Goal: Task Accomplishment & Management: Complete application form

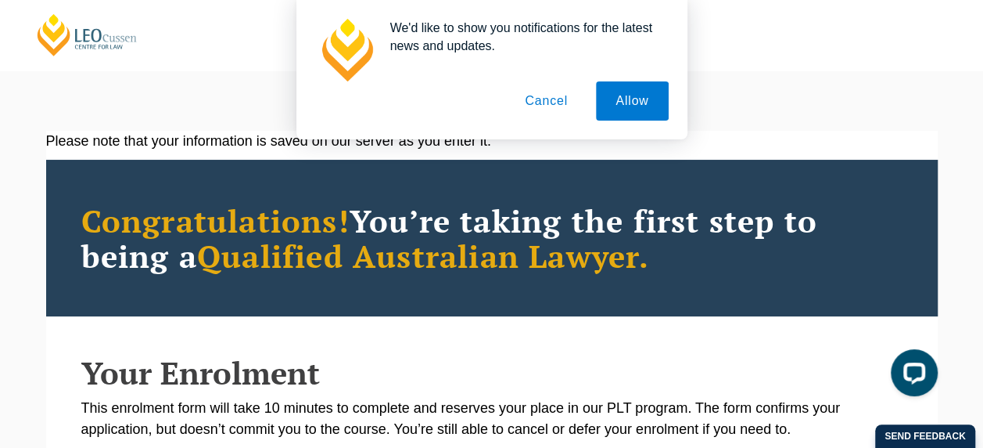
scroll to position [66, 0]
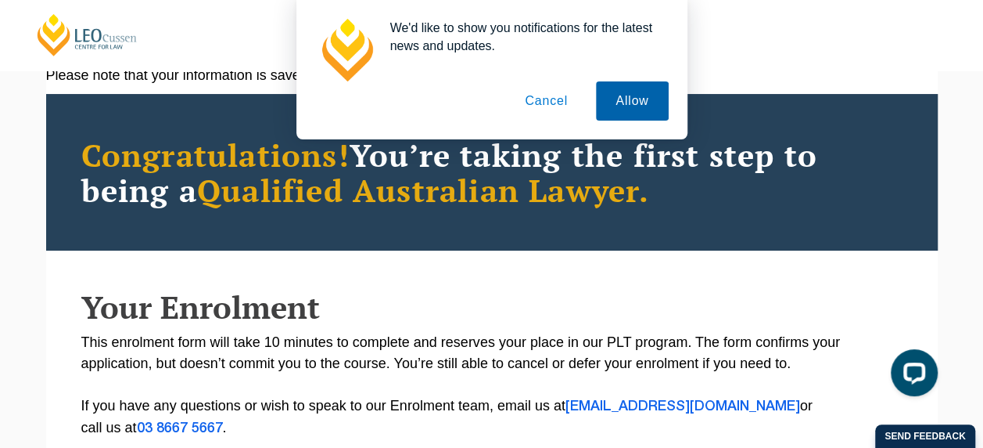
click at [662, 97] on button "Allow" at bounding box center [632, 100] width 72 height 39
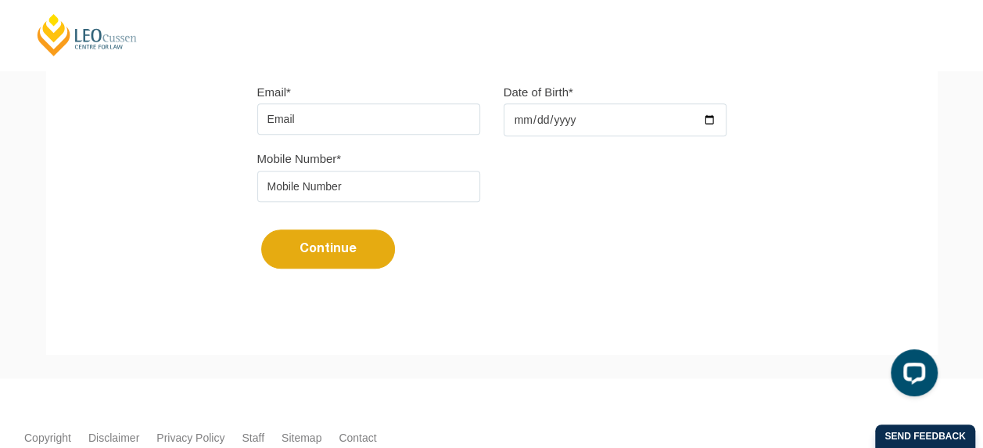
scroll to position [521, 0]
click at [357, 128] on input "Email*" at bounding box center [368, 117] width 223 height 31
type input "[PERSON_NAME][EMAIL_ADDRESS][PERSON_NAME][DOMAIN_NAME]"
type input "Elena"
type input "Xia"
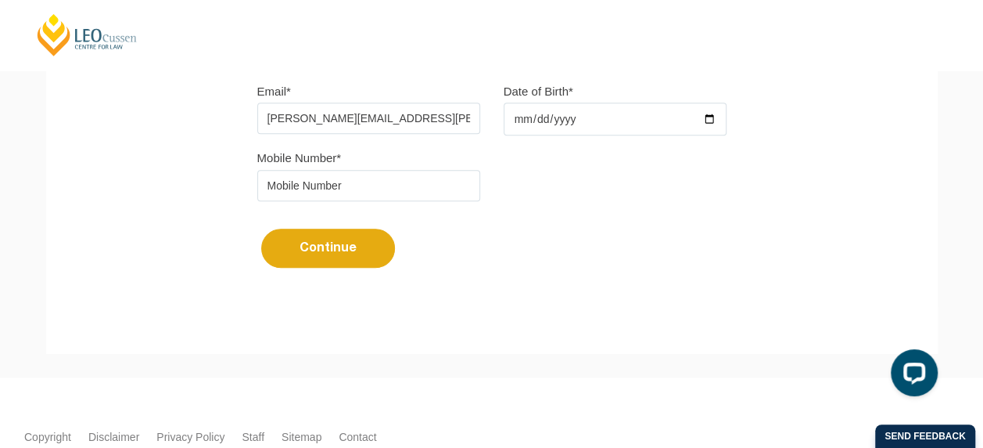
type input "0434481583"
click at [534, 116] on input "Date of Birth*" at bounding box center [615, 118] width 223 height 33
type input "1990-08-20"
click at [383, 247] on button "Continue" at bounding box center [328, 247] width 134 height 39
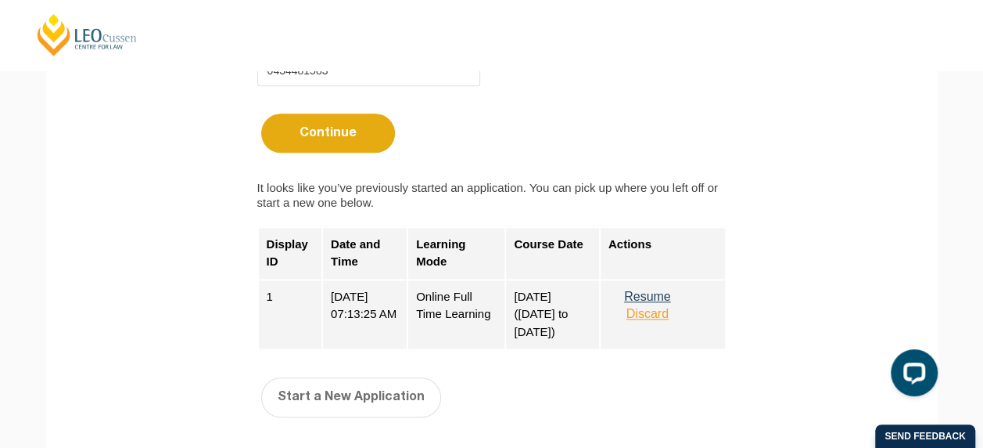
scroll to position [648, 0]
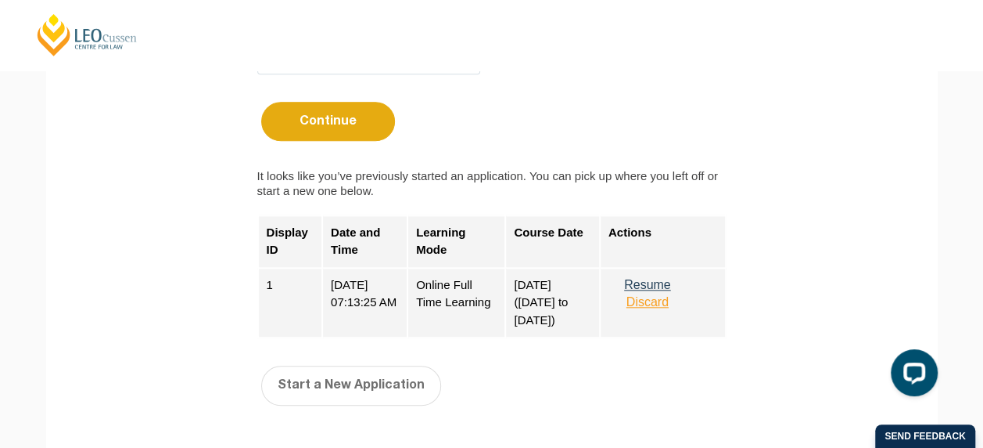
click at [659, 279] on button "Resume" at bounding box center [648, 285] width 78 height 14
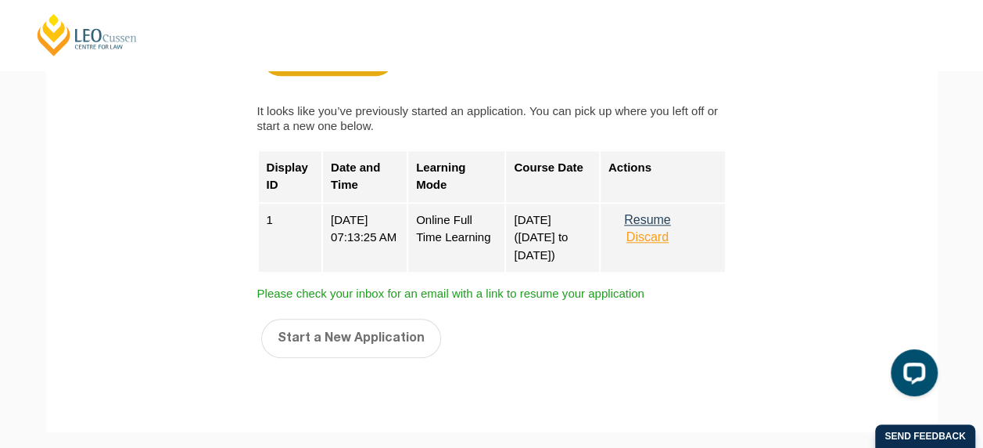
scroll to position [716, 0]
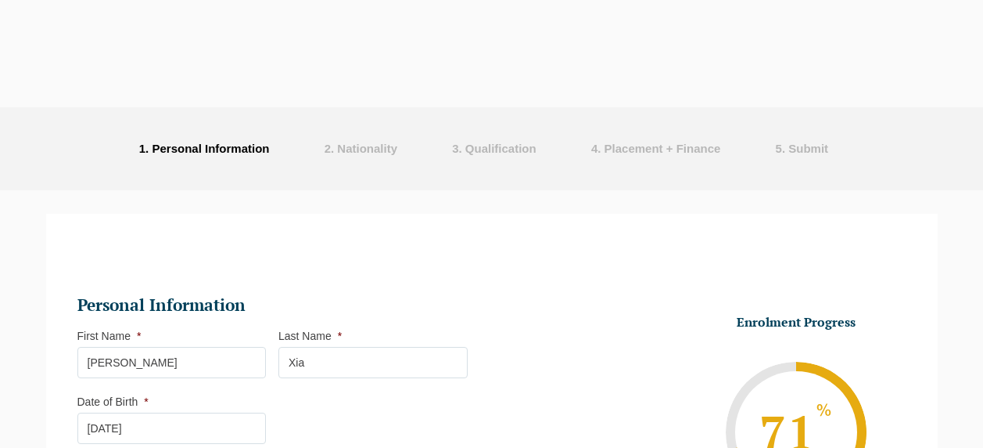
select select "Online Full Time Learning"
select select "National ([GEOGRAPHIC_DATA]/[GEOGRAPHIC_DATA], [GEOGRAPHIC_DATA], [GEOGRAPHIC_D…"
select select
select select "[DATE] ([DATE] to [DATE])"
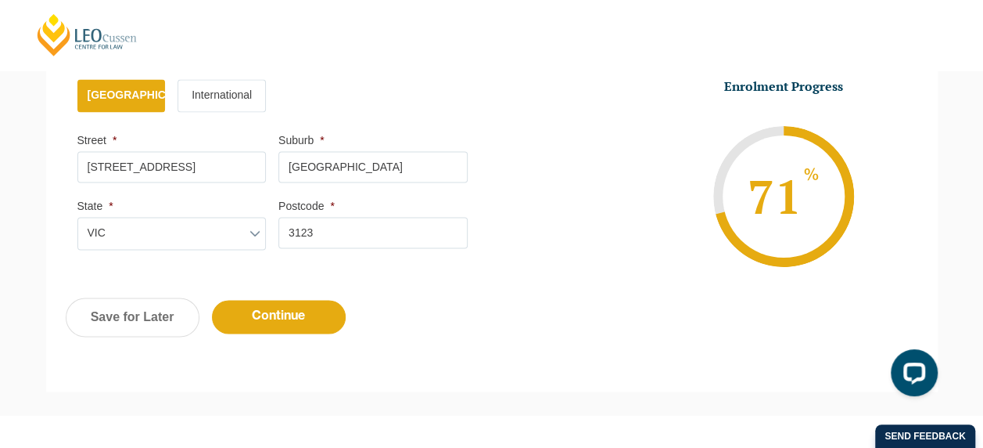
scroll to position [1067, 0]
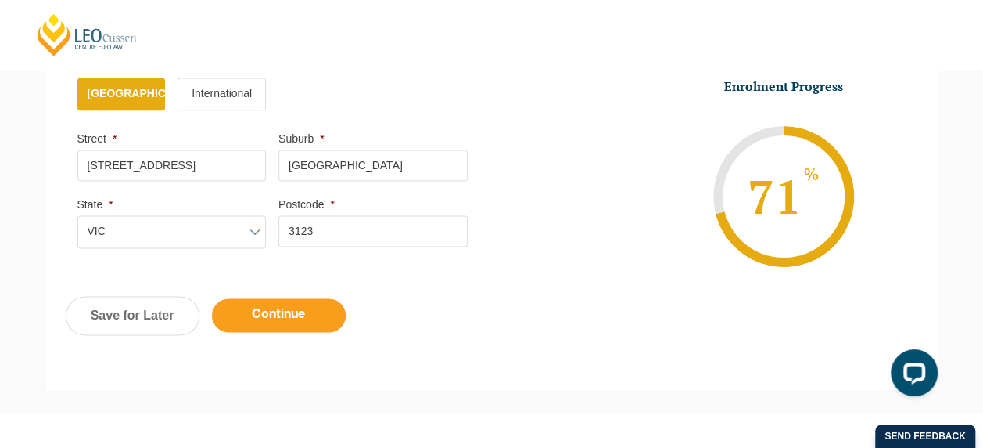
click at [323, 303] on input "Continue" at bounding box center [279, 315] width 134 height 34
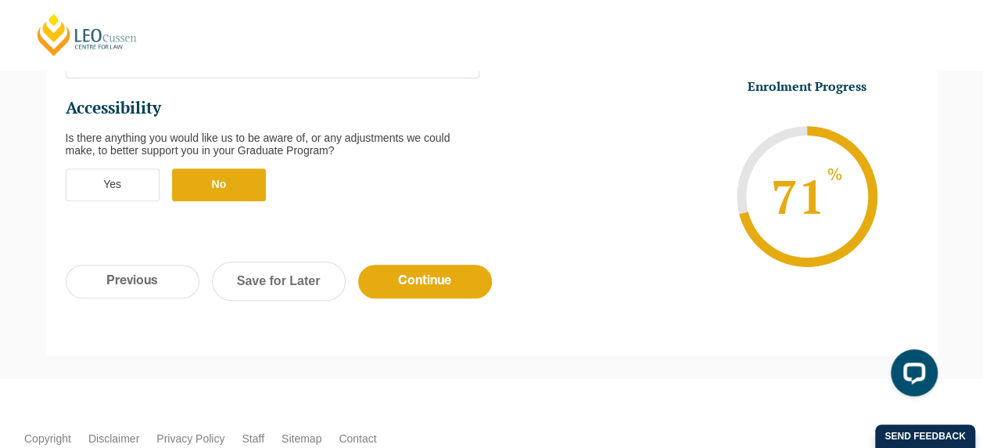
scroll to position [692, 0]
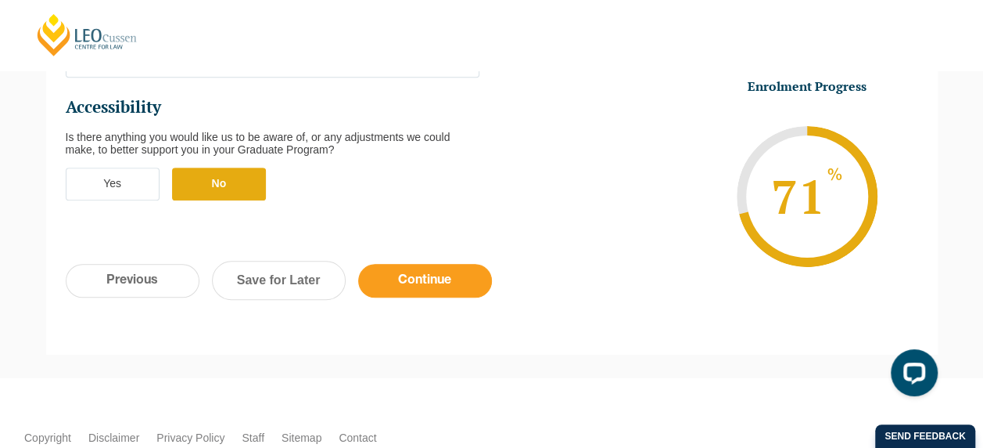
click at [429, 264] on input "Continue" at bounding box center [425, 281] width 134 height 34
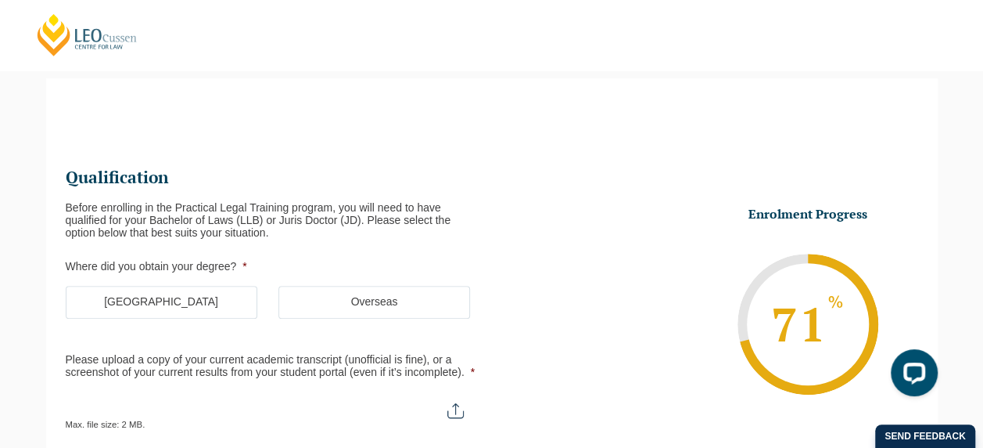
scroll to position [245, 0]
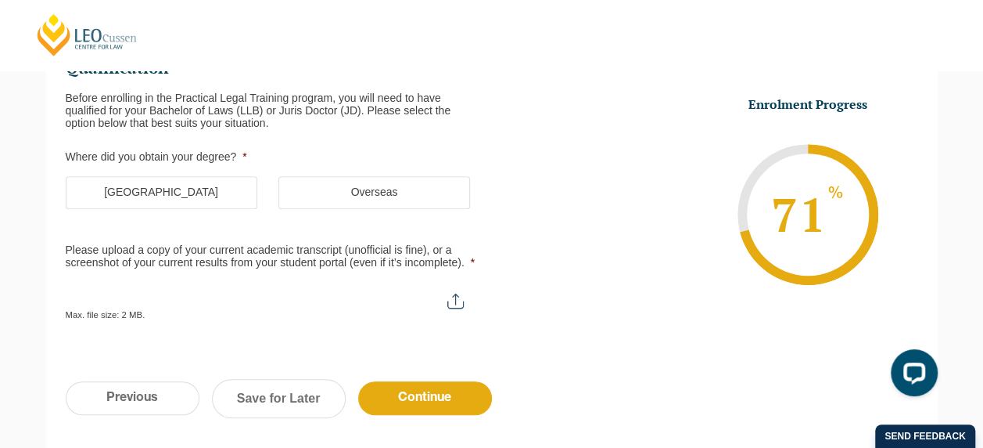
click at [142, 185] on label "Australia" at bounding box center [162, 192] width 192 height 33
click at [0, 0] on input "Australia" at bounding box center [0, 0] width 0 height 0
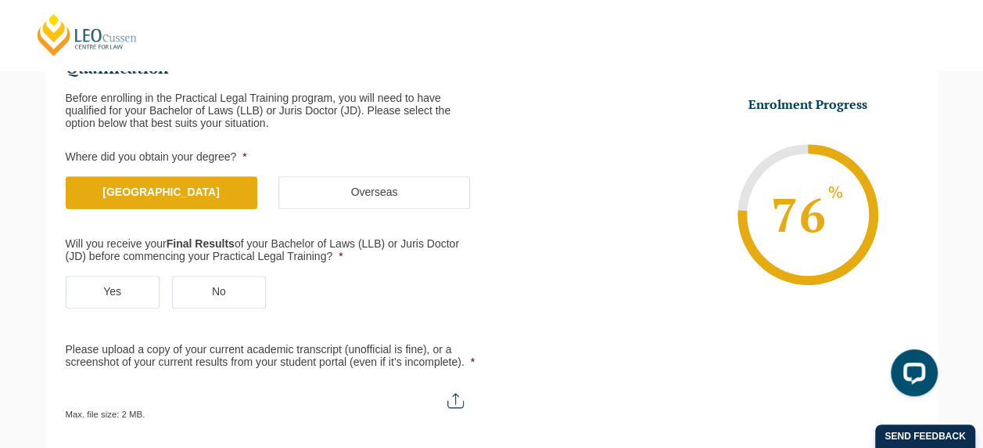
click at [133, 288] on label "Yes" at bounding box center [113, 291] width 94 height 33
click at [0, 0] on input "Yes" at bounding box center [0, 0] width 0 height 0
click at [204, 386] on input "Please upload a copy of your current academic transcript (unofficial is fine), …" at bounding box center [273, 394] width 414 height 27
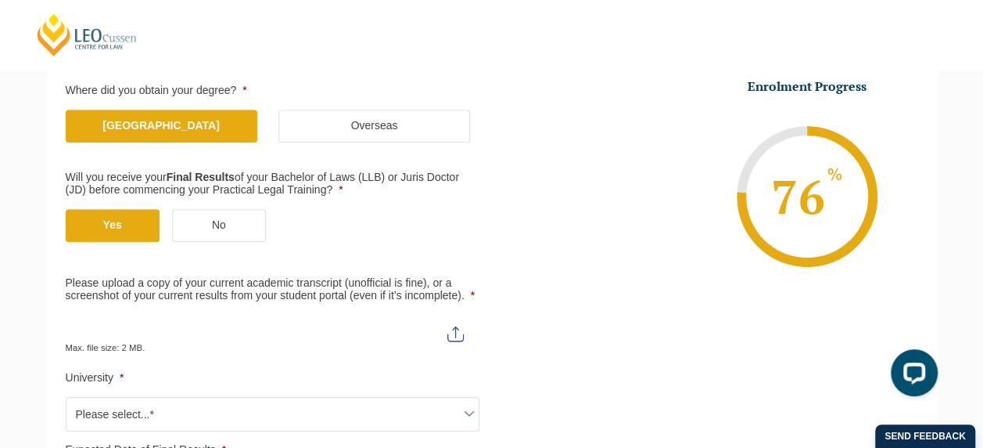
scroll to position [312, 0]
click at [456, 336] on input "Please upload a copy of your current academic transcript (unofficial is fine), …" at bounding box center [273, 327] width 414 height 27
type input "C:\fakepath\Transcript.pdf"
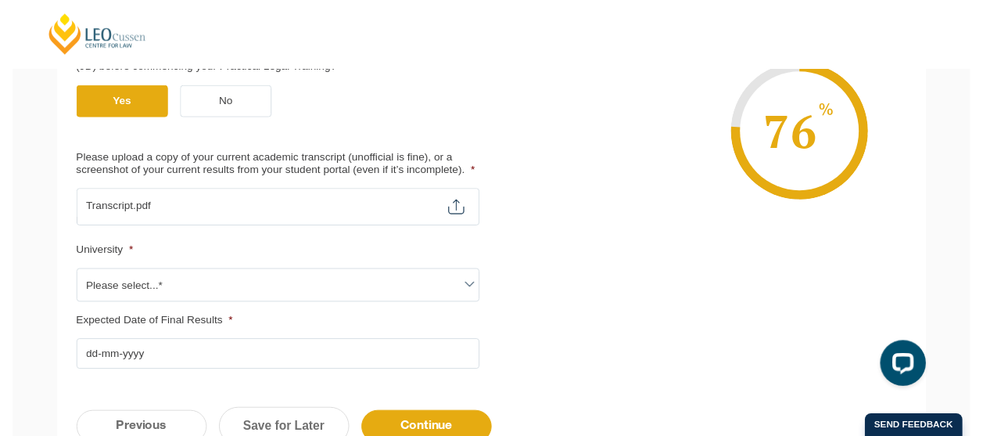
scroll to position [434, 0]
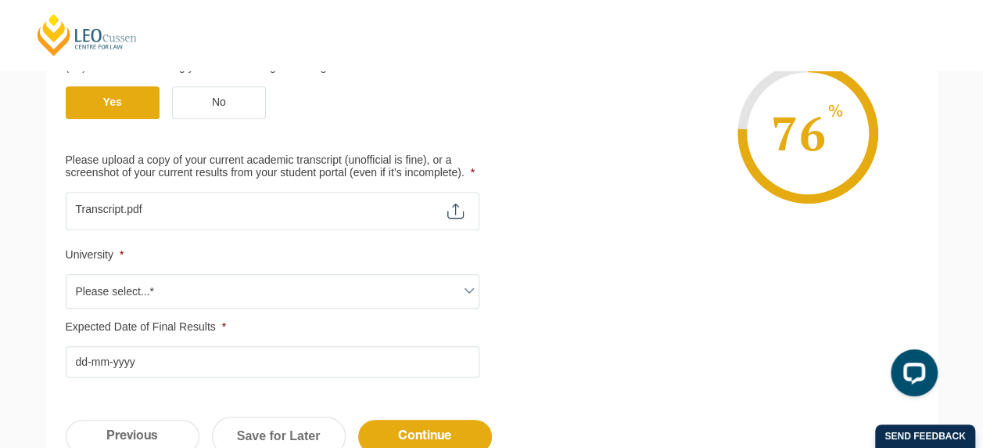
click at [436, 295] on span "Please select...*" at bounding box center [273, 291] width 412 height 33
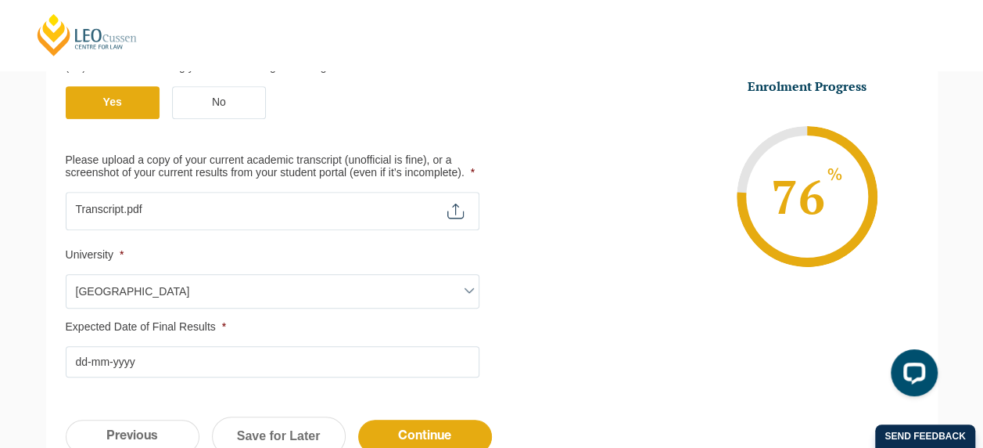
click at [189, 294] on span "Australian National University" at bounding box center [273, 291] width 412 height 33
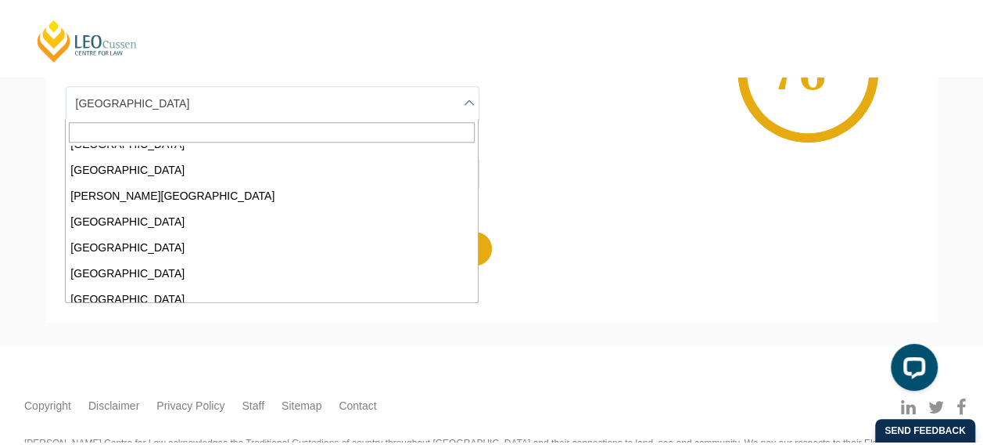
scroll to position [401, 0]
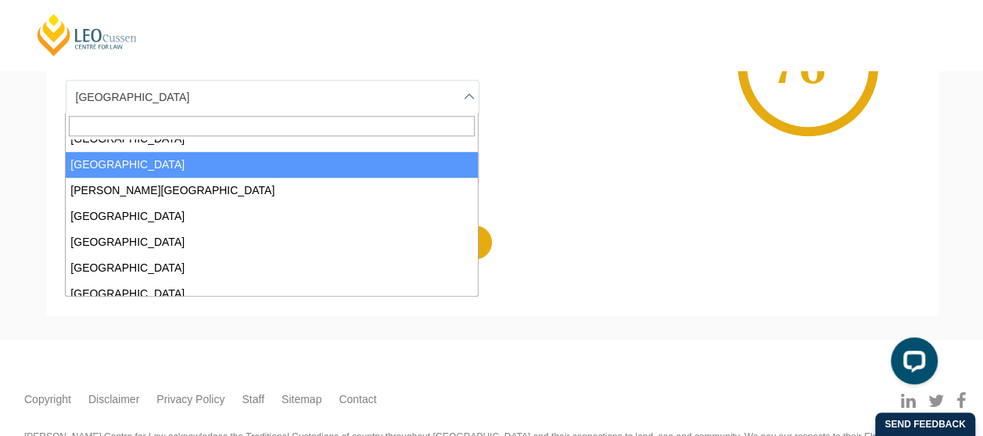
select select "Monash University"
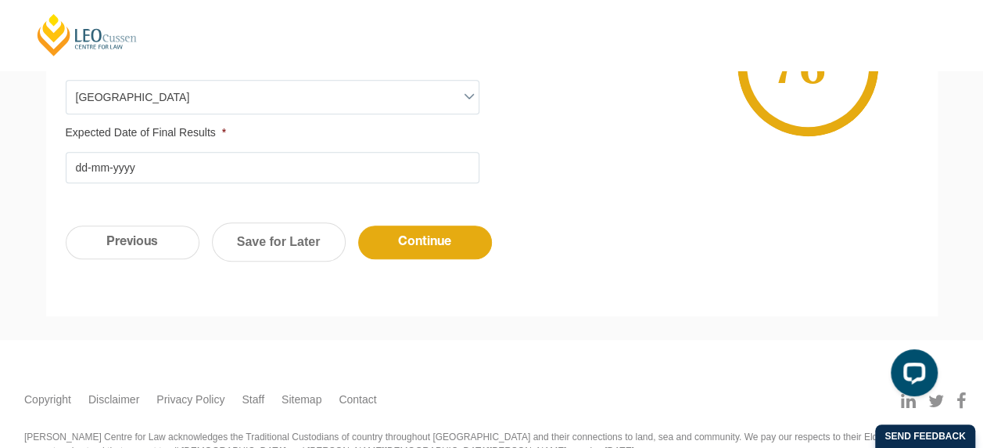
click at [136, 175] on input "Expected Date of Final Results *" at bounding box center [273, 167] width 414 height 31
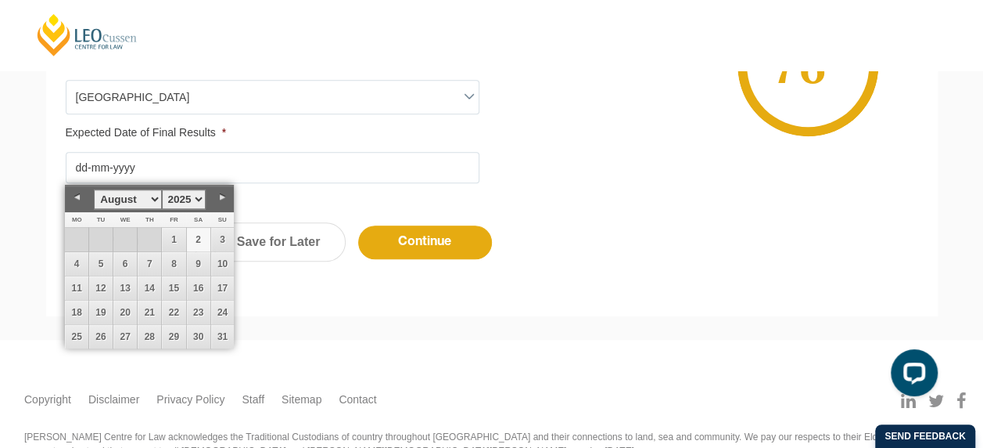
click at [196, 243] on link "2" at bounding box center [198, 239] width 23 height 23
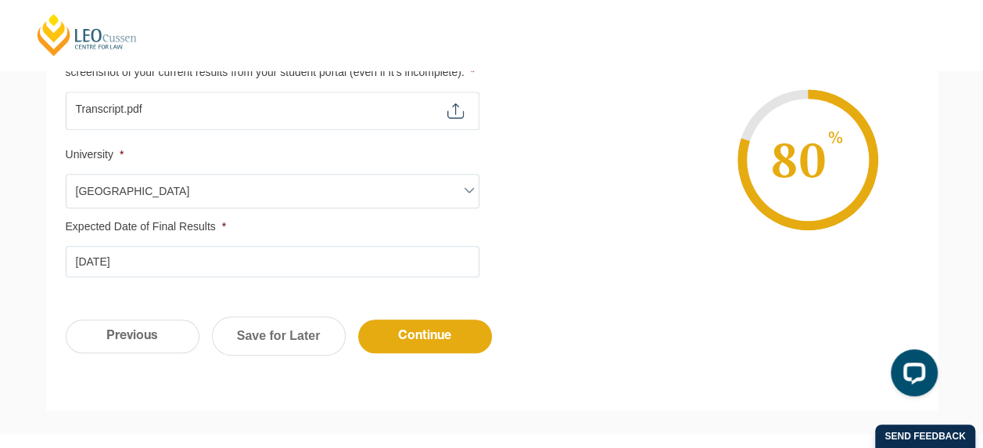
scroll to position [536, 0]
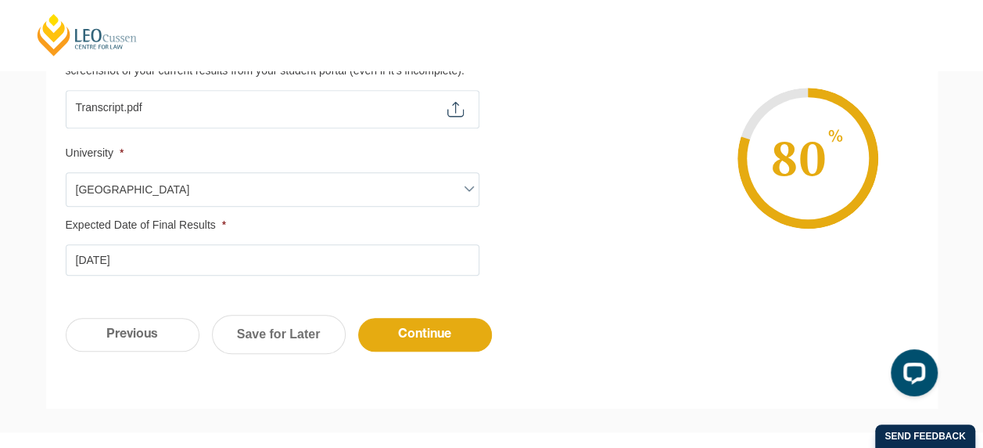
click at [238, 246] on input "02-08-2025" at bounding box center [273, 259] width 414 height 31
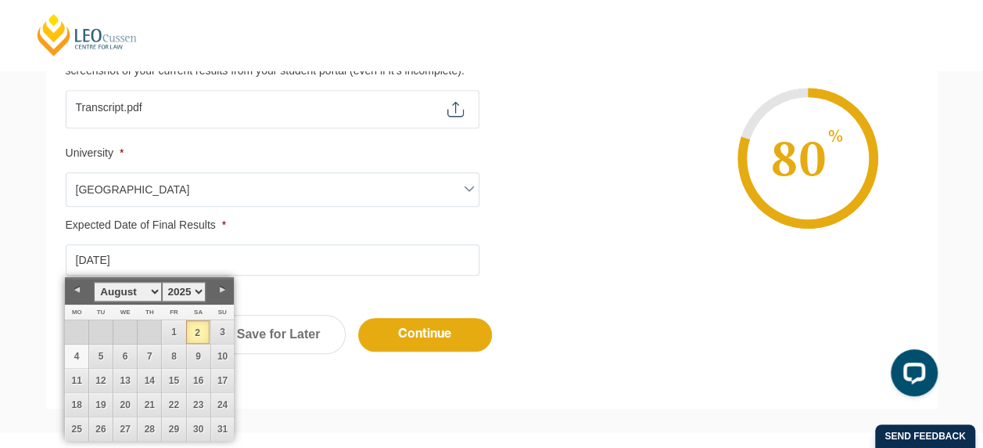
click at [77, 352] on link "4" at bounding box center [76, 355] width 23 height 23
type input "04-08-2025"
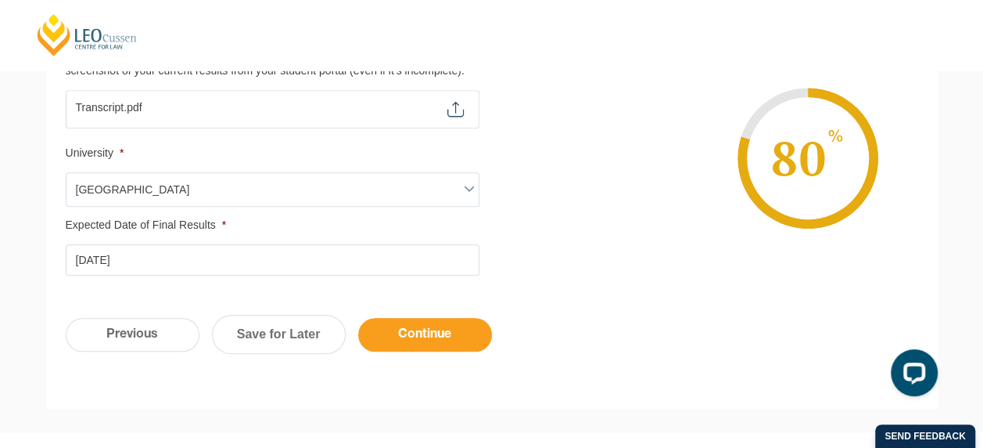
click at [393, 329] on input "Continue" at bounding box center [425, 335] width 134 height 34
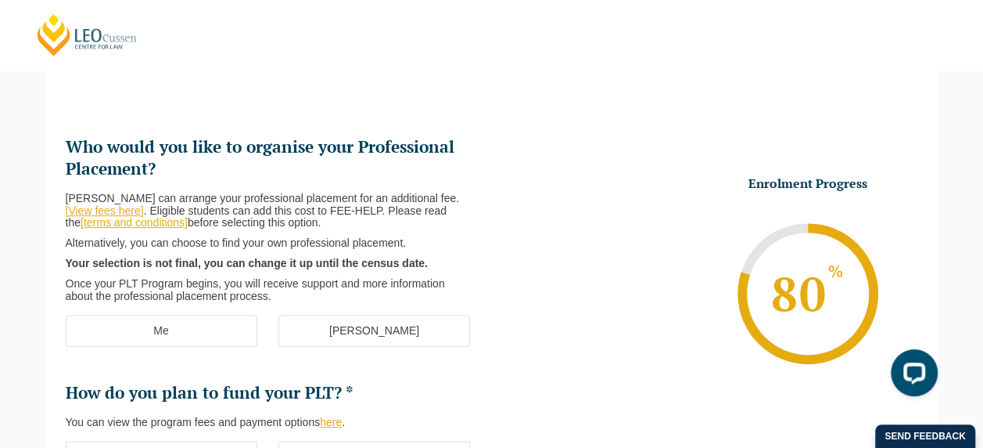
scroll to position [0, 0]
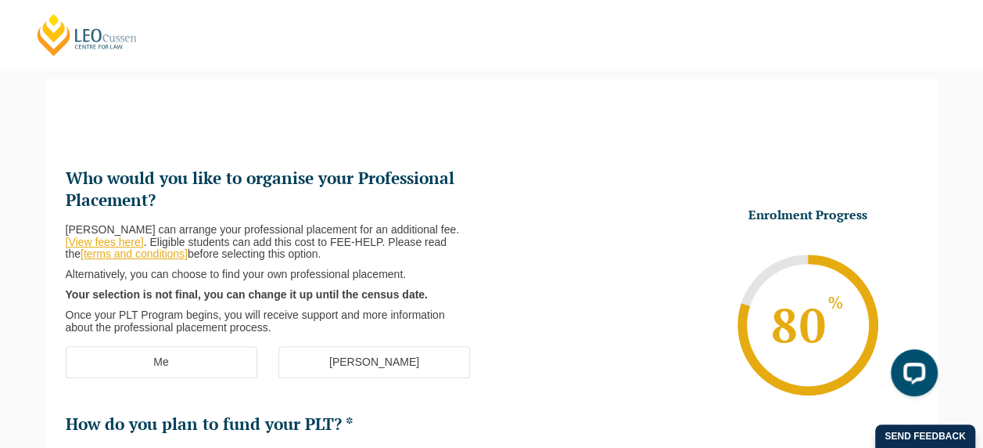
click at [359, 363] on label "[PERSON_NAME]" at bounding box center [375, 362] width 192 height 33
click at [0, 0] on input "[PERSON_NAME]" at bounding box center [0, 0] width 0 height 0
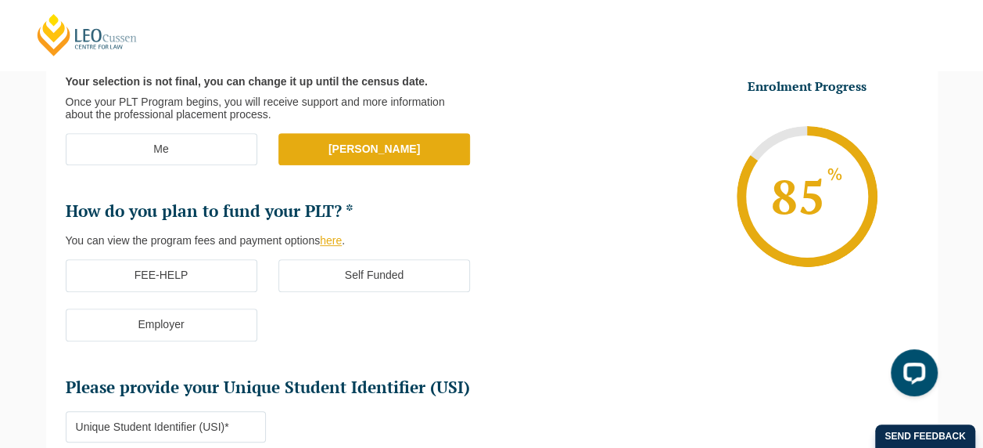
scroll to position [351, 0]
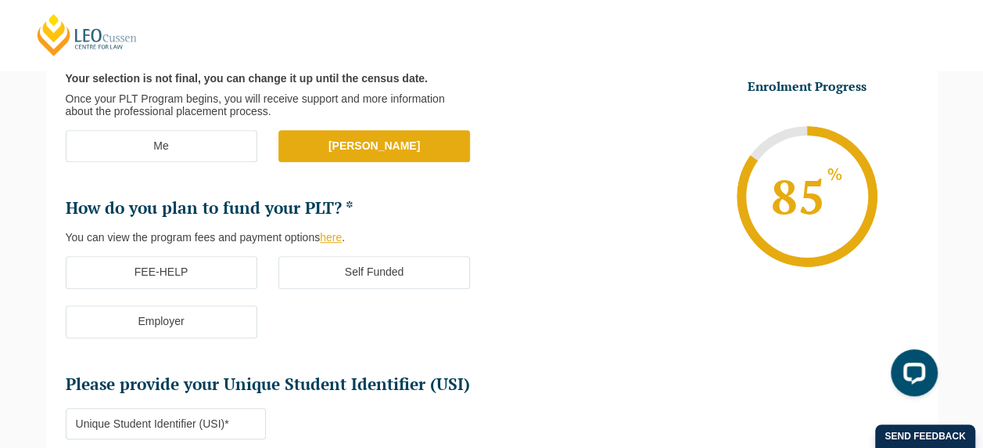
drag, startPoint x: 200, startPoint y: 279, endPoint x: 197, endPoint y: 287, distance: 9.2
click at [197, 287] on label "FEE-HELP" at bounding box center [162, 272] width 192 height 33
click at [0, 0] on input "FEE-HELP" at bounding box center [0, 0] width 0 height 0
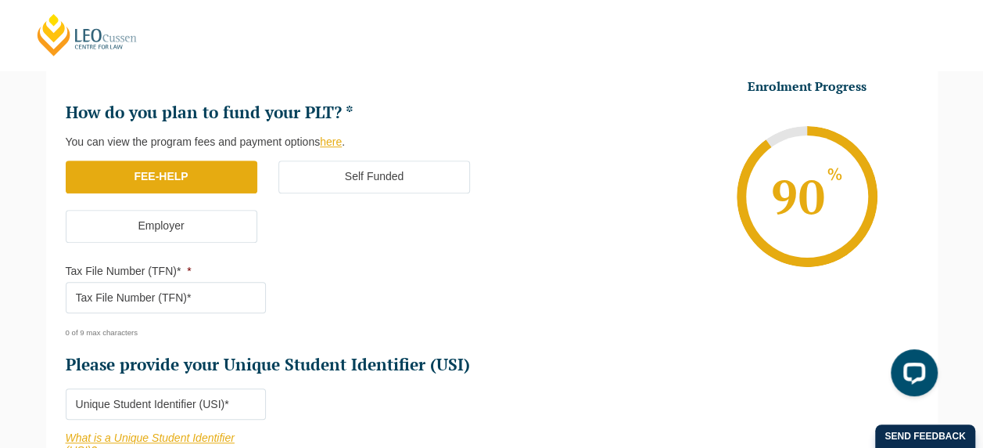
scroll to position [455, 0]
